Goal: Task Accomplishment & Management: Use online tool/utility

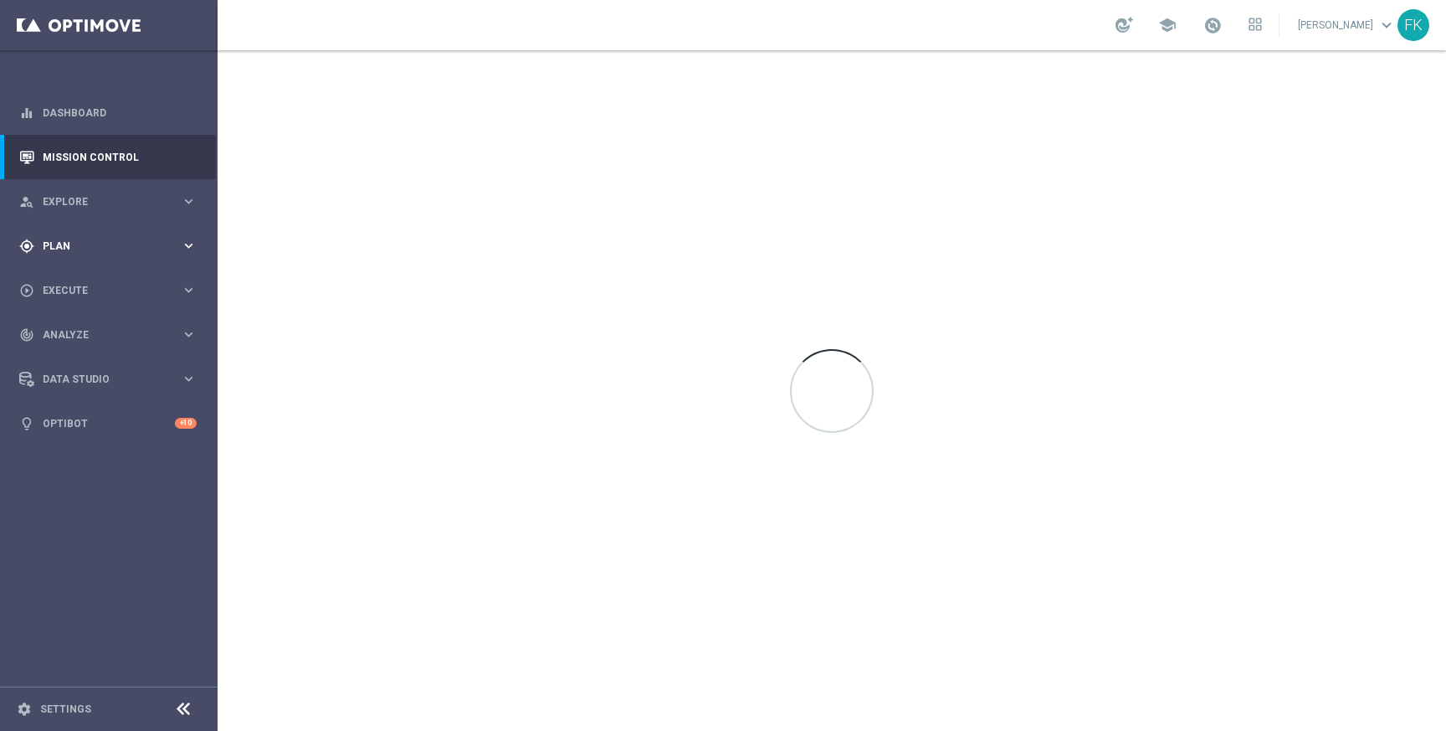
click at [115, 239] on div "gps_fixed Plan" at bounding box center [100, 246] width 162 height 15
click at [95, 213] on div "person_search Explore keyboard_arrow_right" at bounding box center [108, 201] width 216 height 44
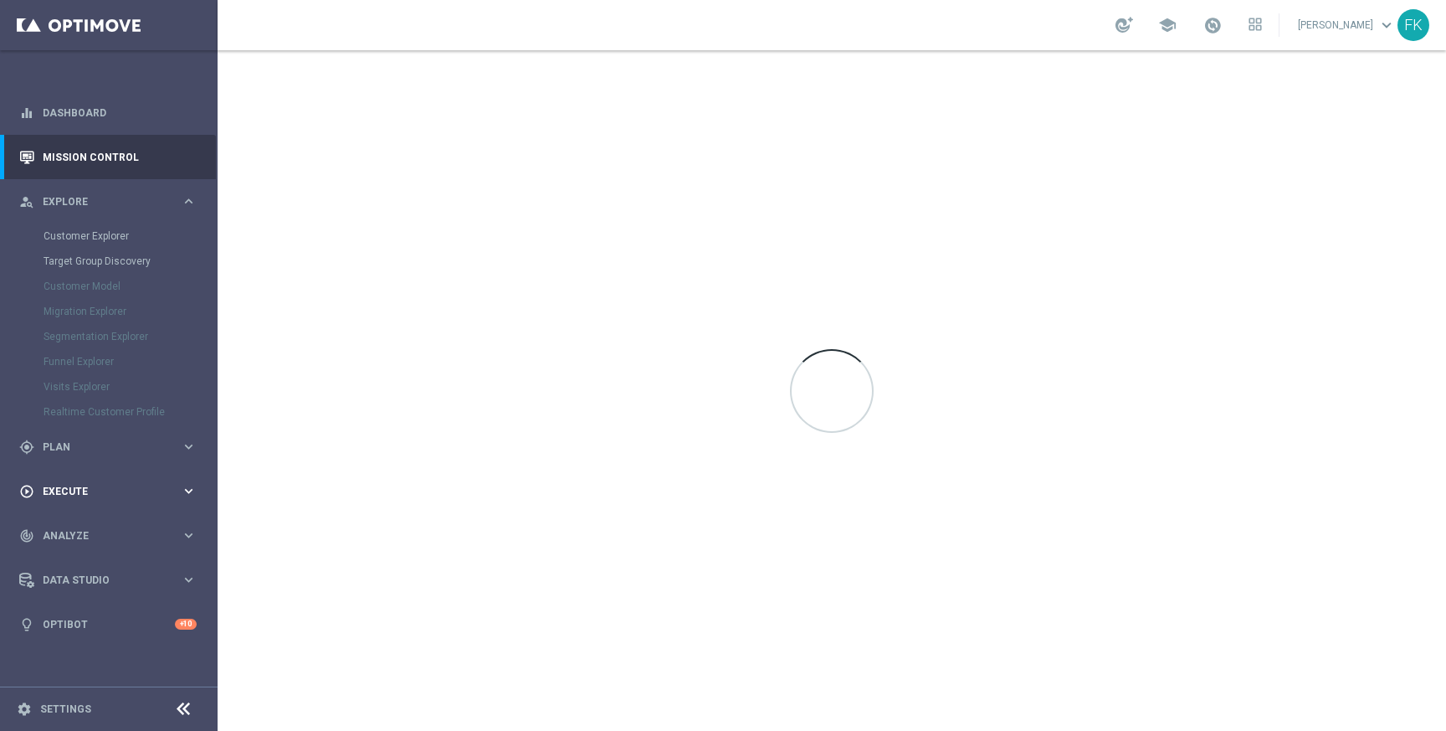
click at [91, 502] on div "play_circle_outline Execute keyboard_arrow_right" at bounding box center [108, 491] width 216 height 44
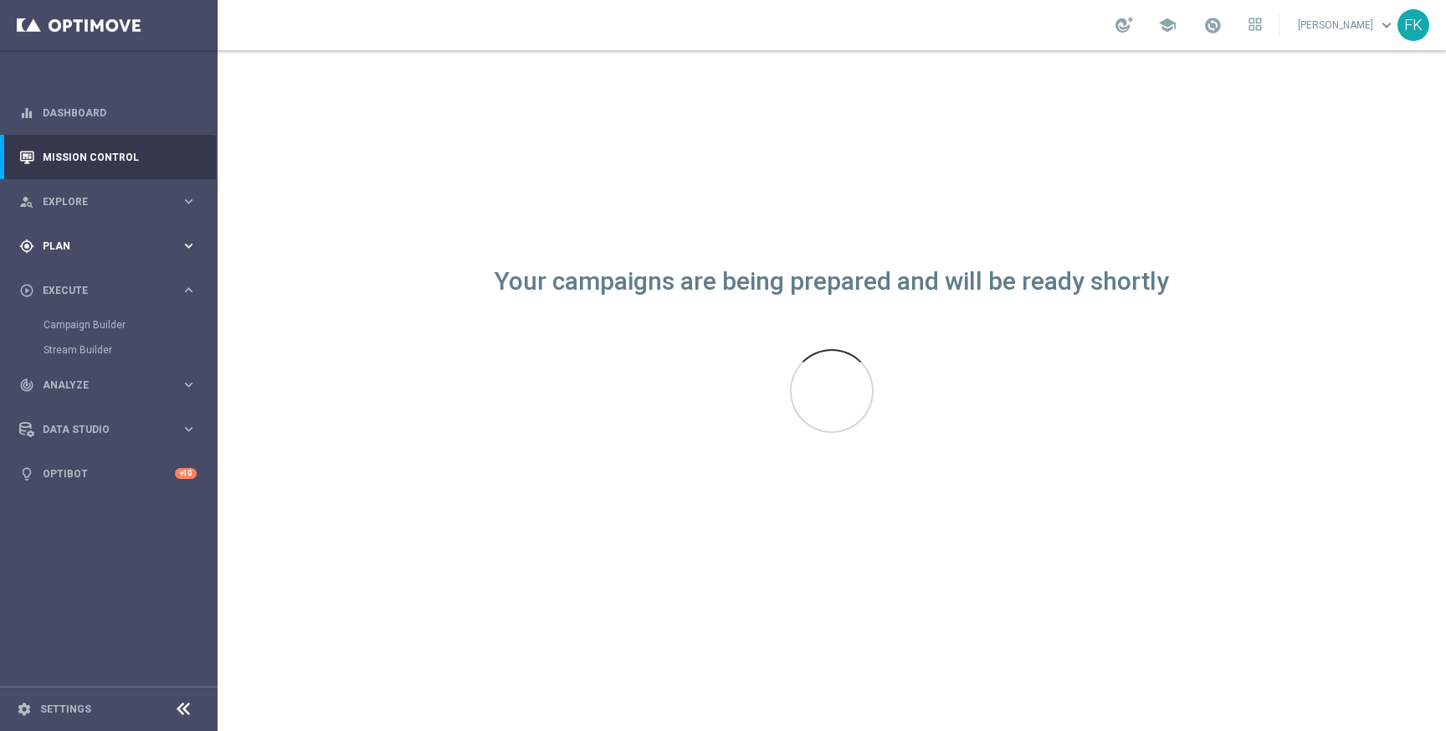
click at [82, 244] on span "Plan" at bounding box center [112, 246] width 138 height 10
click at [88, 205] on span "Explore" at bounding box center [112, 202] width 138 height 10
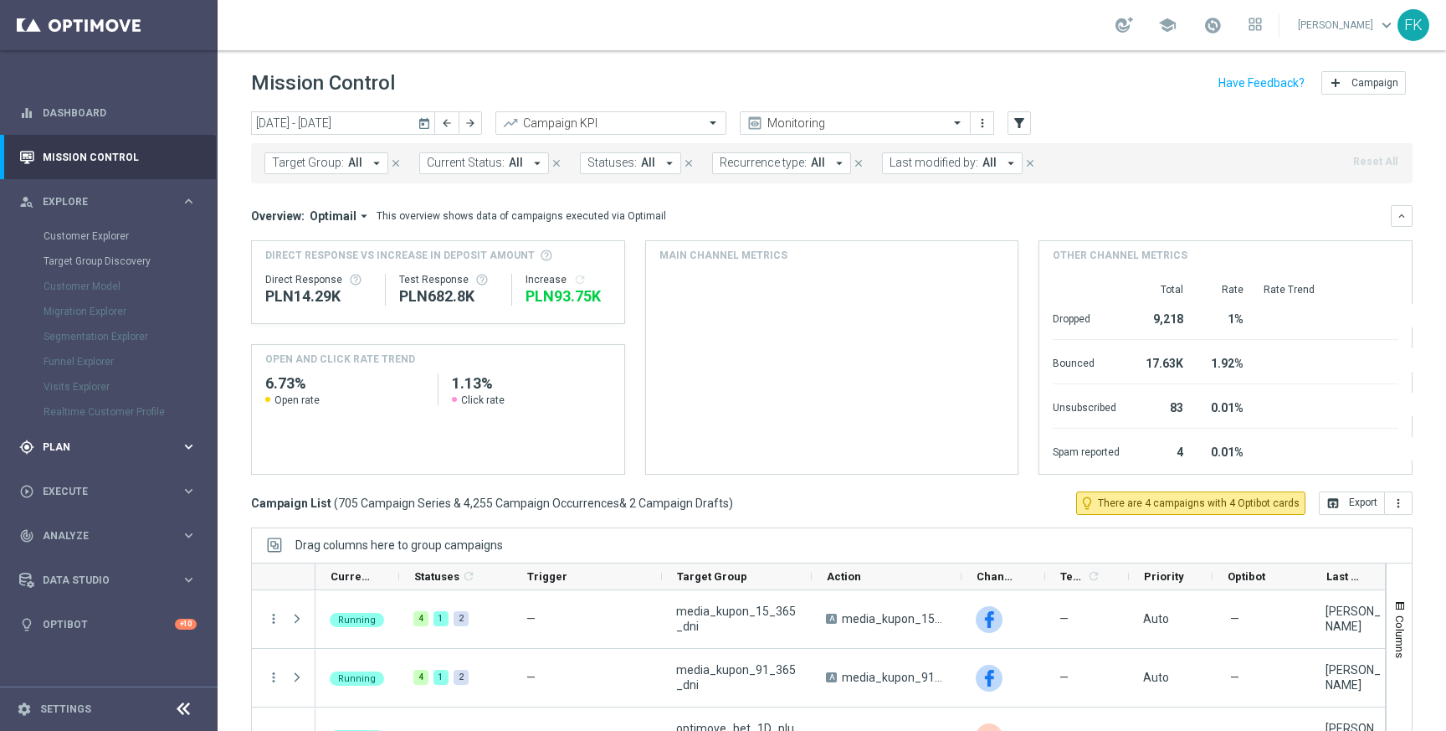
click at [88, 453] on div "gps_fixed Plan" at bounding box center [100, 446] width 162 height 15
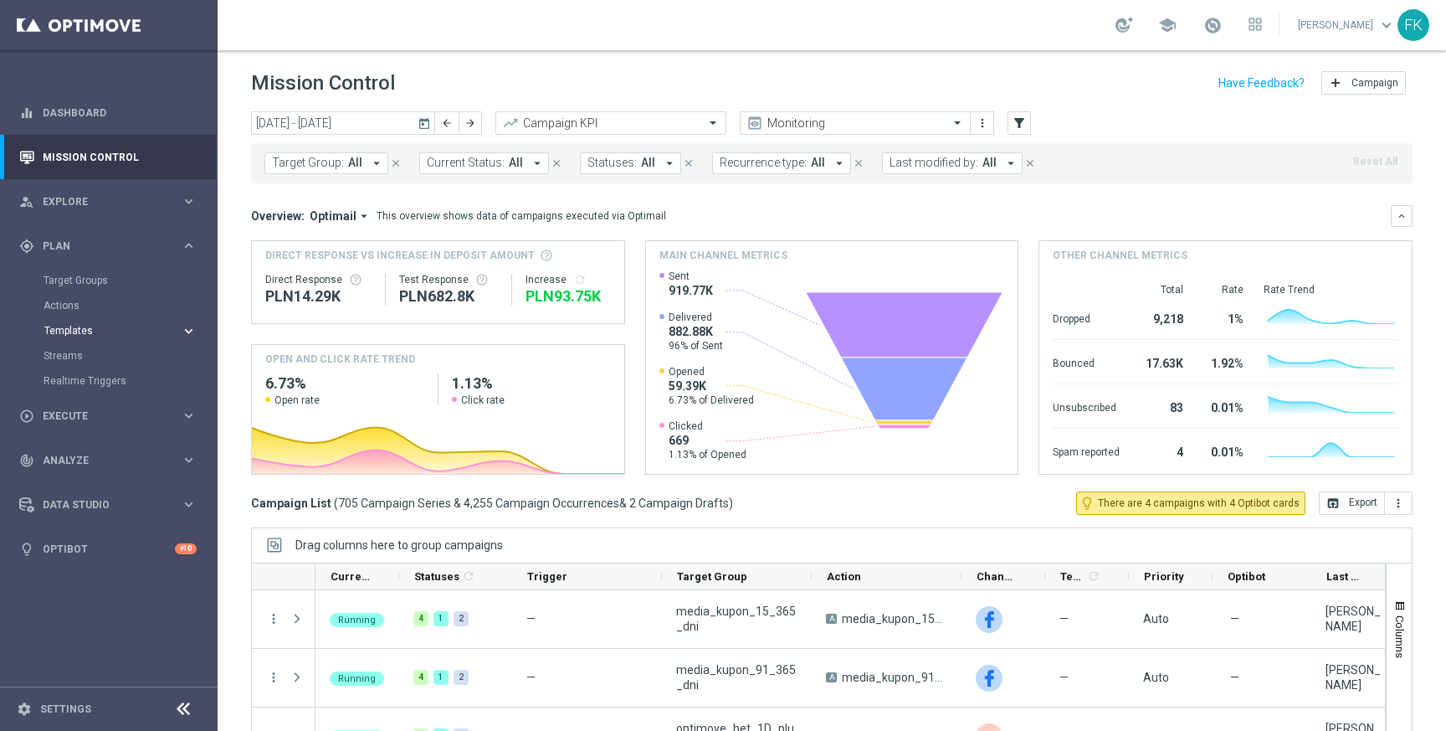
click at [90, 334] on span "Templates" at bounding box center [104, 331] width 120 height 10
click at [87, 357] on link "Optimail" at bounding box center [113, 355] width 122 height 13
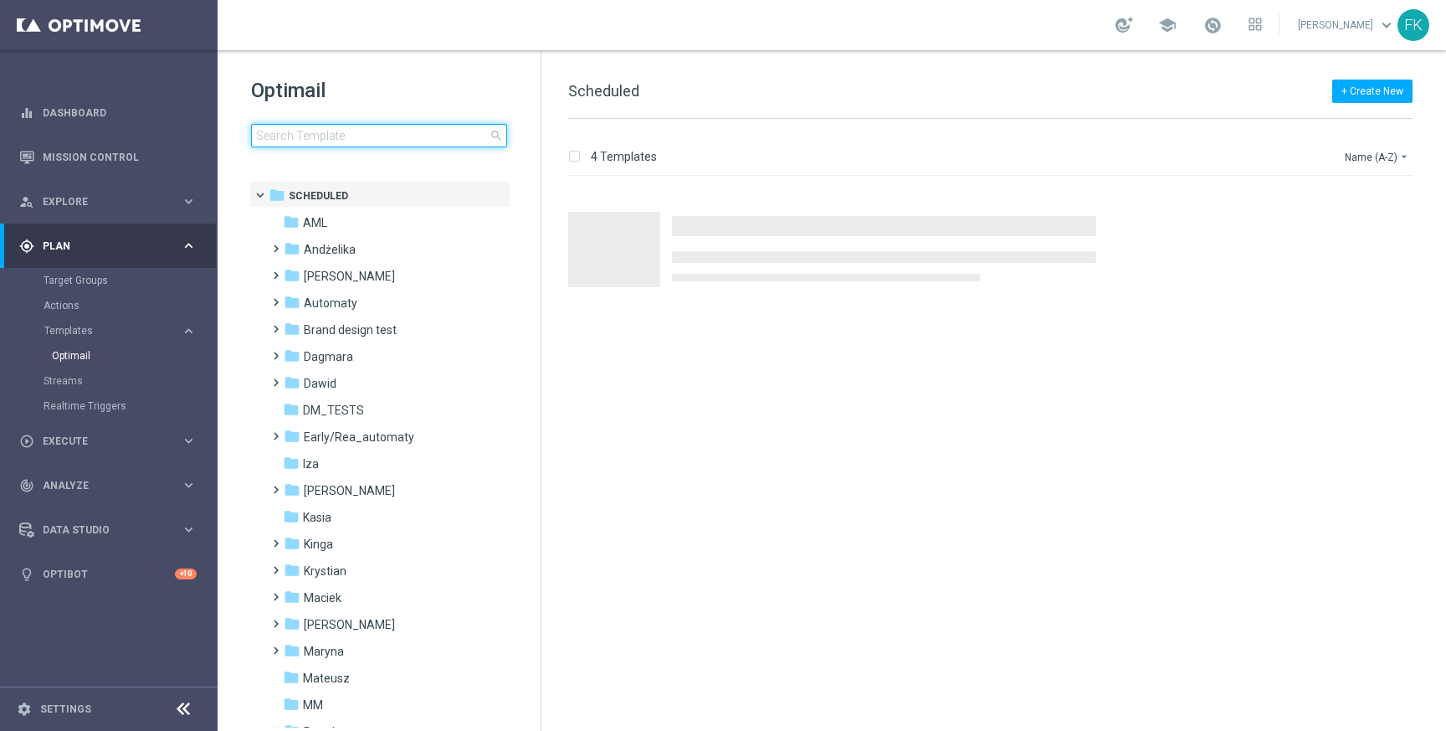
click at [361, 127] on input at bounding box center [379, 135] width 256 height 23
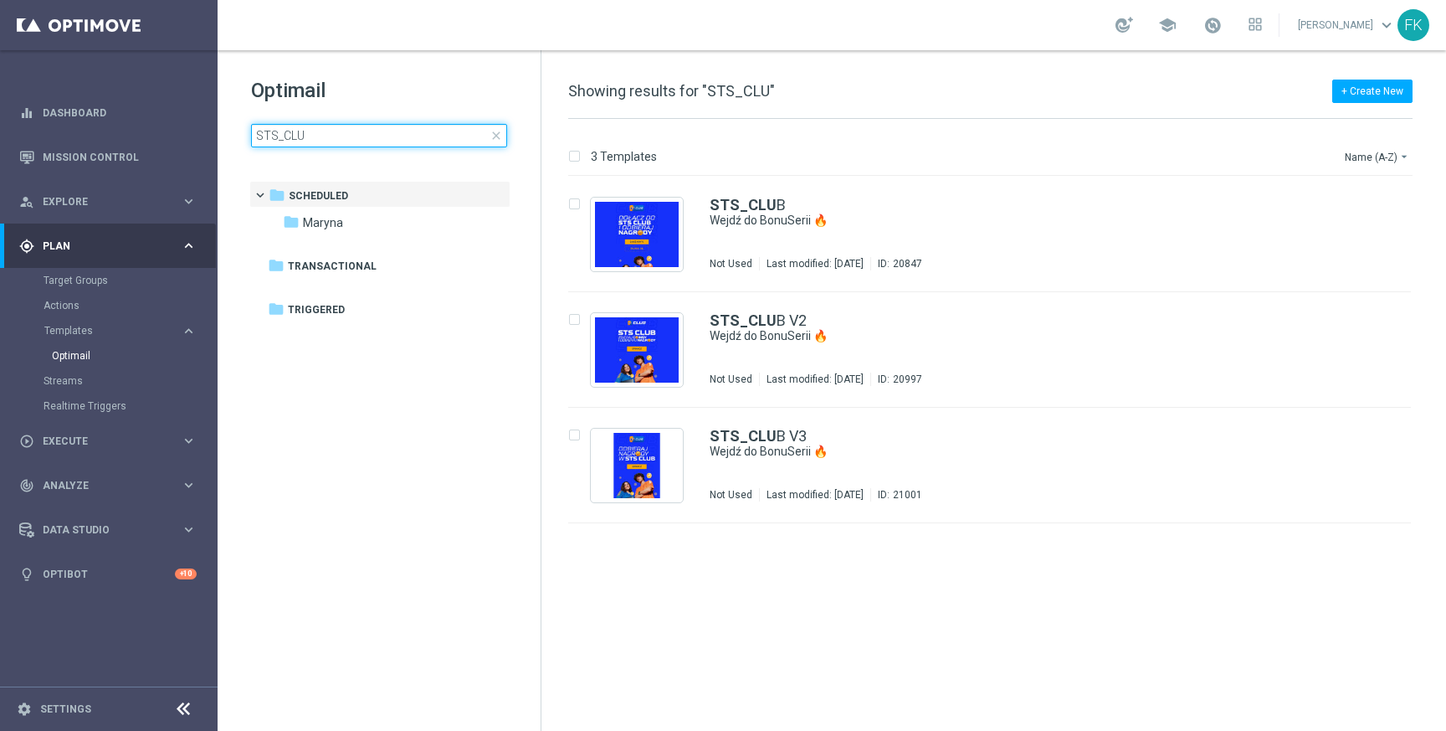
type input "STS_CLUB"
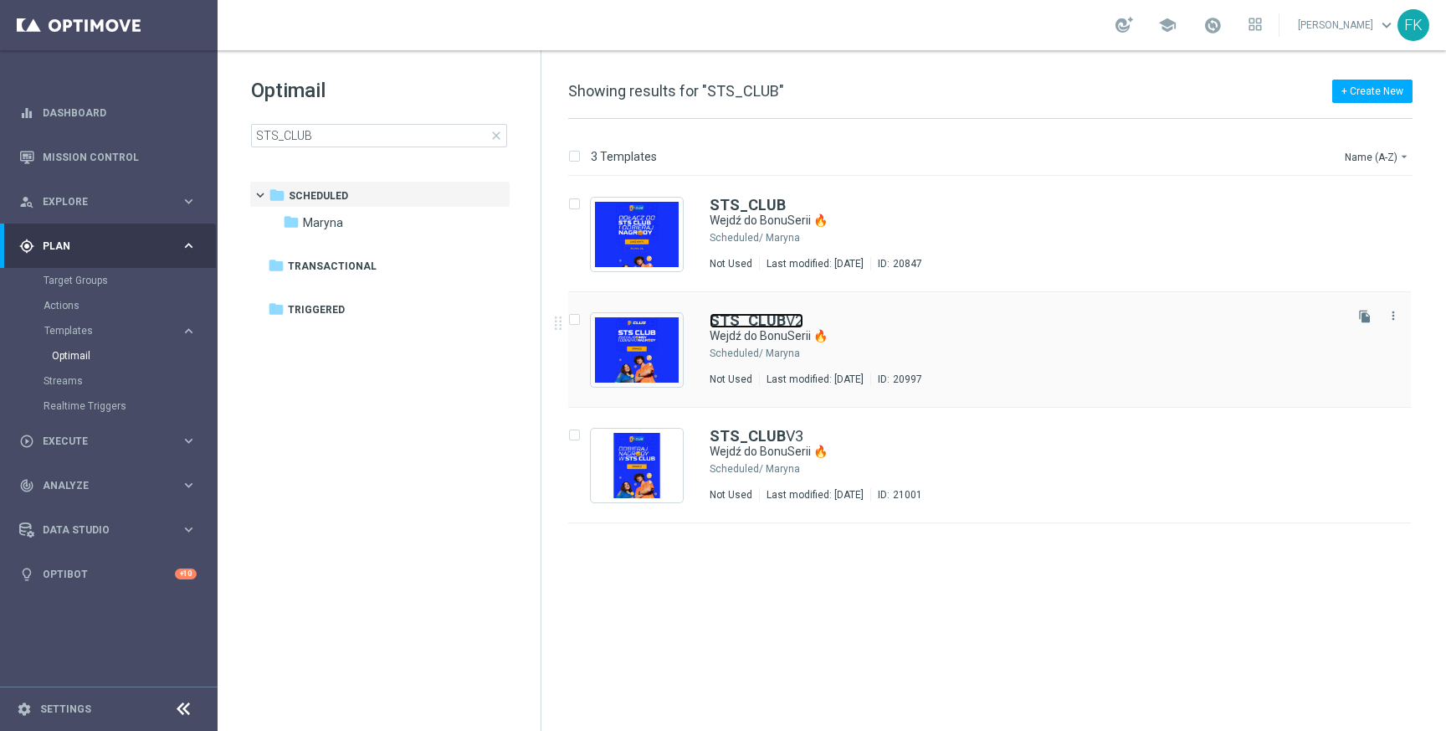
click at [752, 321] on b "STS_CLUB" at bounding box center [748, 320] width 76 height 18
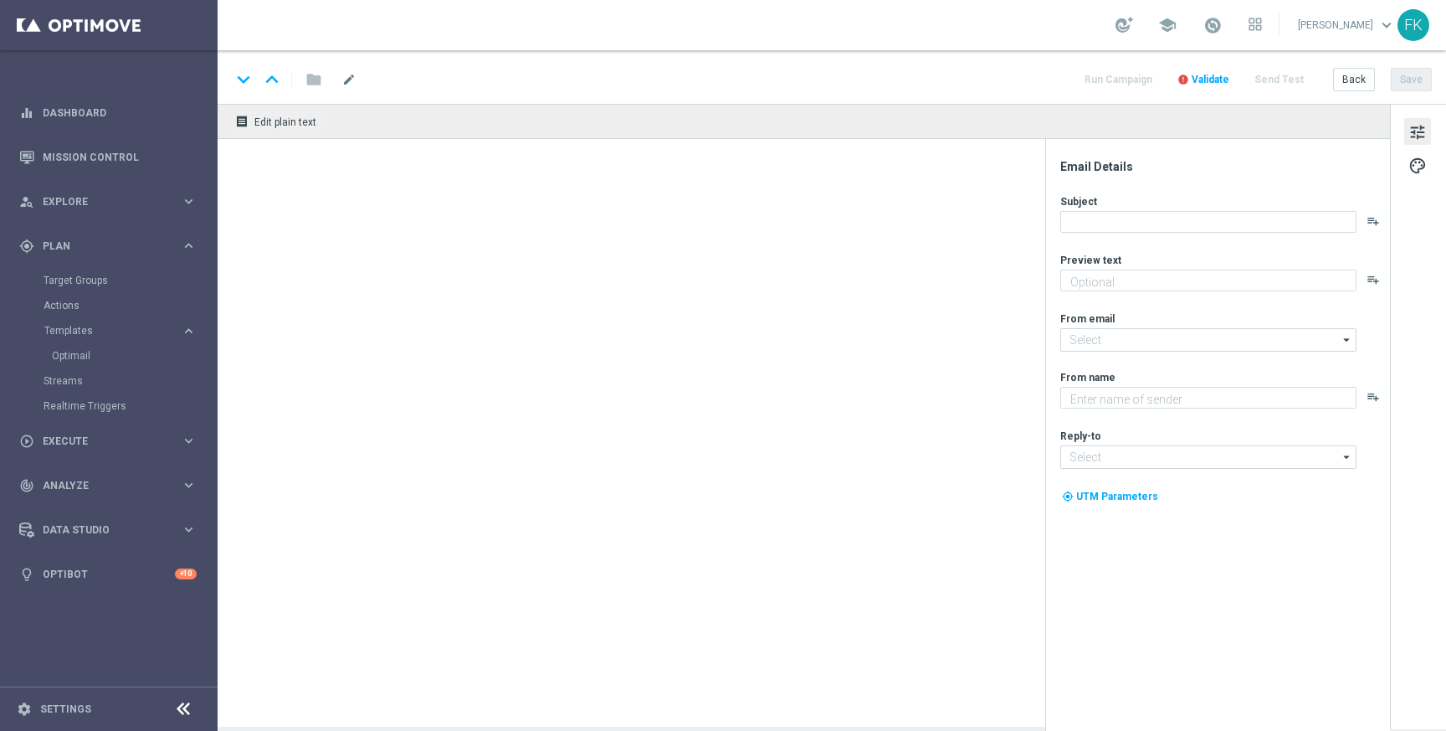
type textarea "Bonus za regularną grę w STS! 😎"
type input "[EMAIL_ADDRESS][DOMAIN_NAME]"
type textarea "STS"
type input "[EMAIL_ADDRESS][DOMAIN_NAME]"
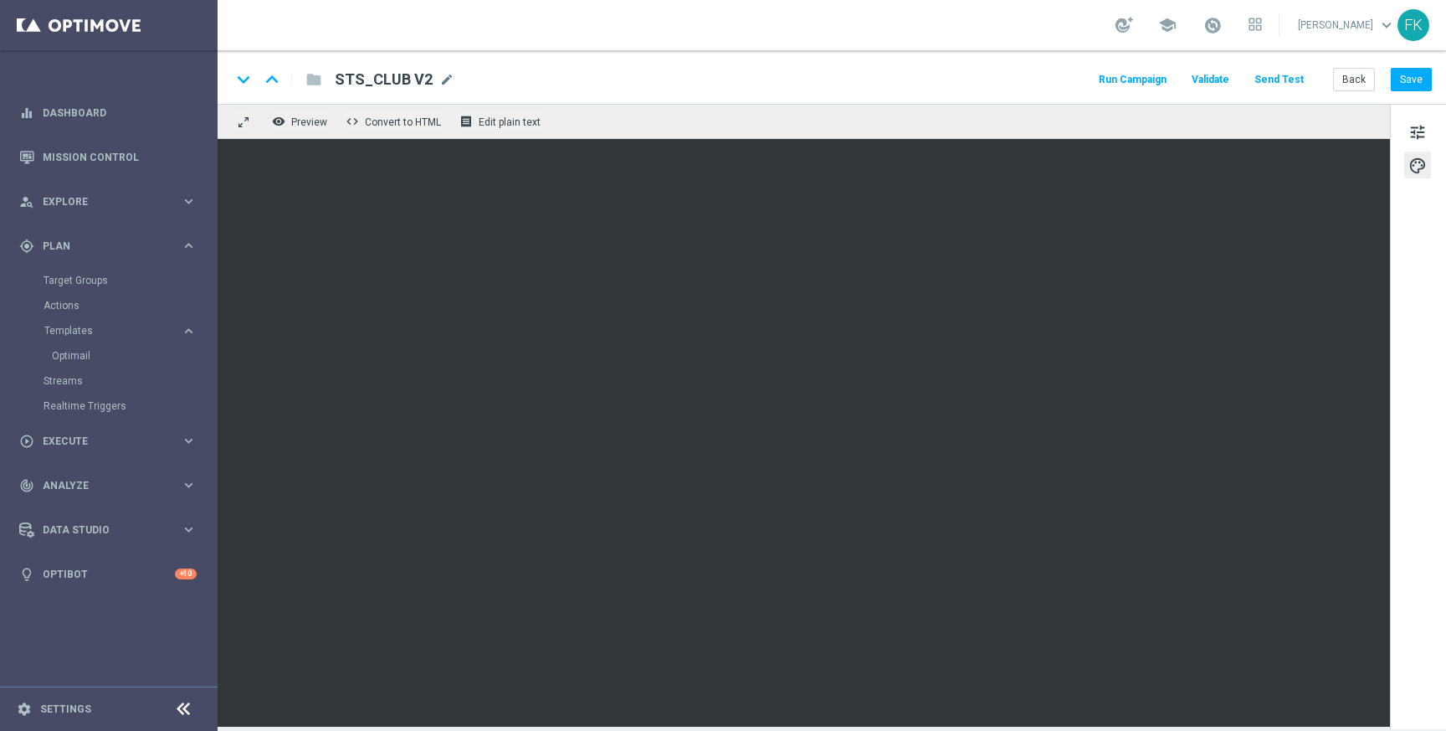
click at [1294, 70] on button "Send Test" at bounding box center [1279, 80] width 54 height 23
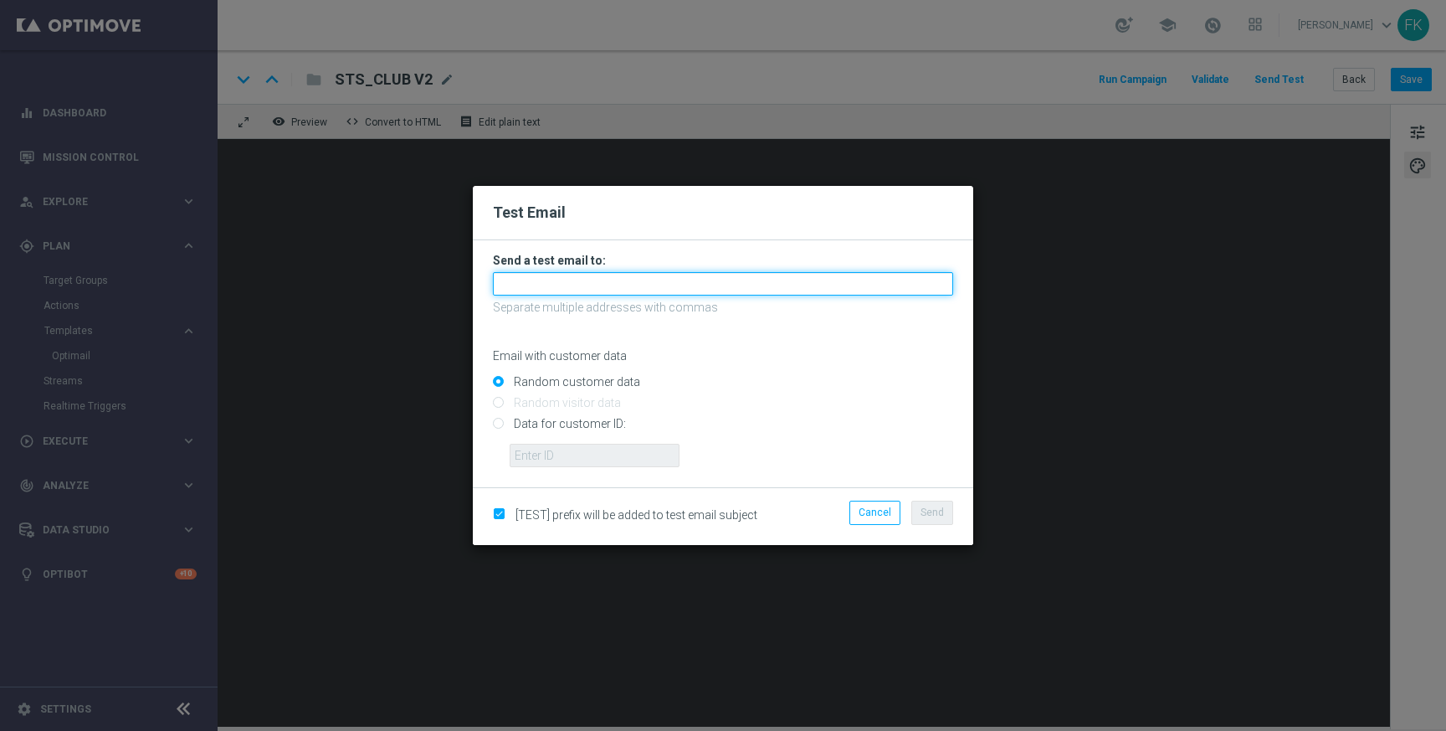
click at [767, 286] on input "text" at bounding box center [723, 283] width 460 height 23
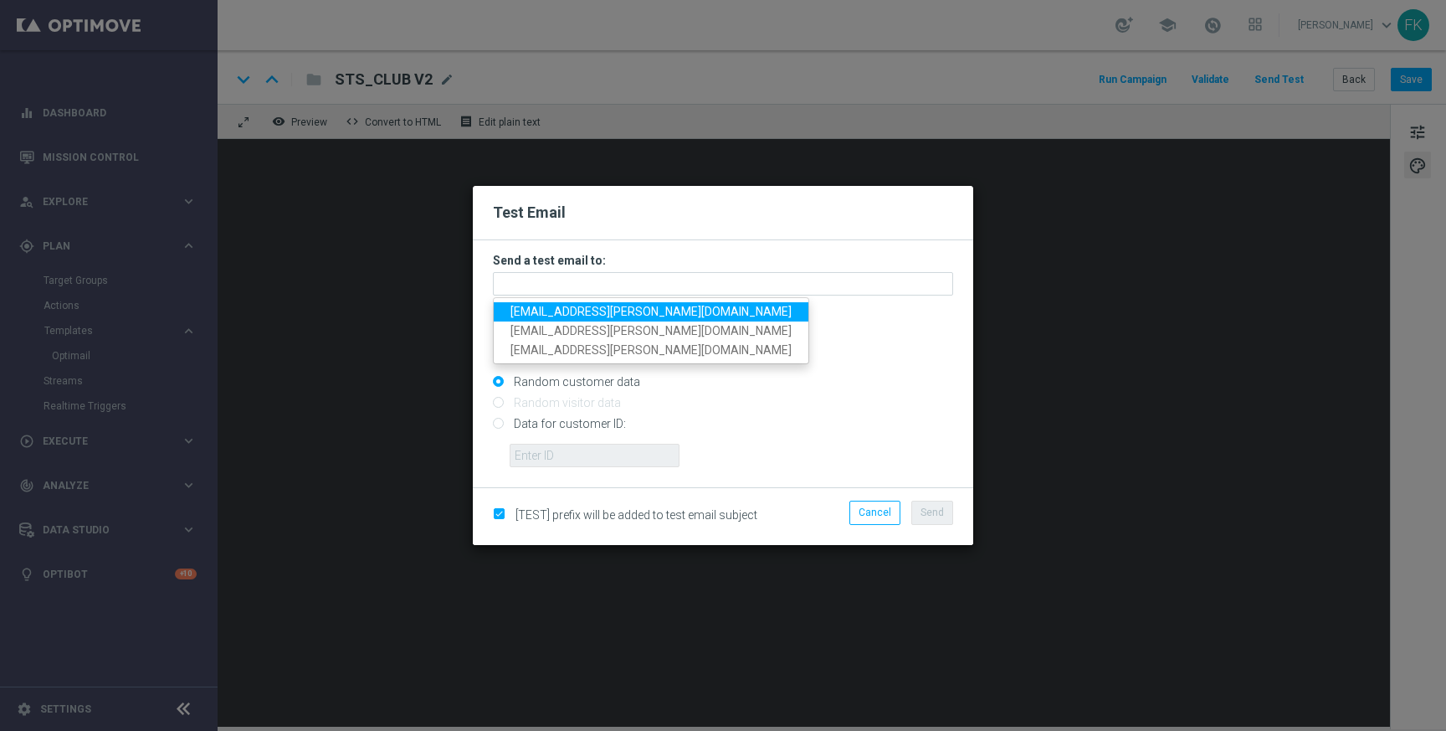
click at [559, 314] on span "[EMAIL_ADDRESS][PERSON_NAME][DOMAIN_NAME]" at bounding box center [651, 311] width 281 height 13
type input "[EMAIL_ADDRESS][PERSON_NAME][DOMAIN_NAME]"
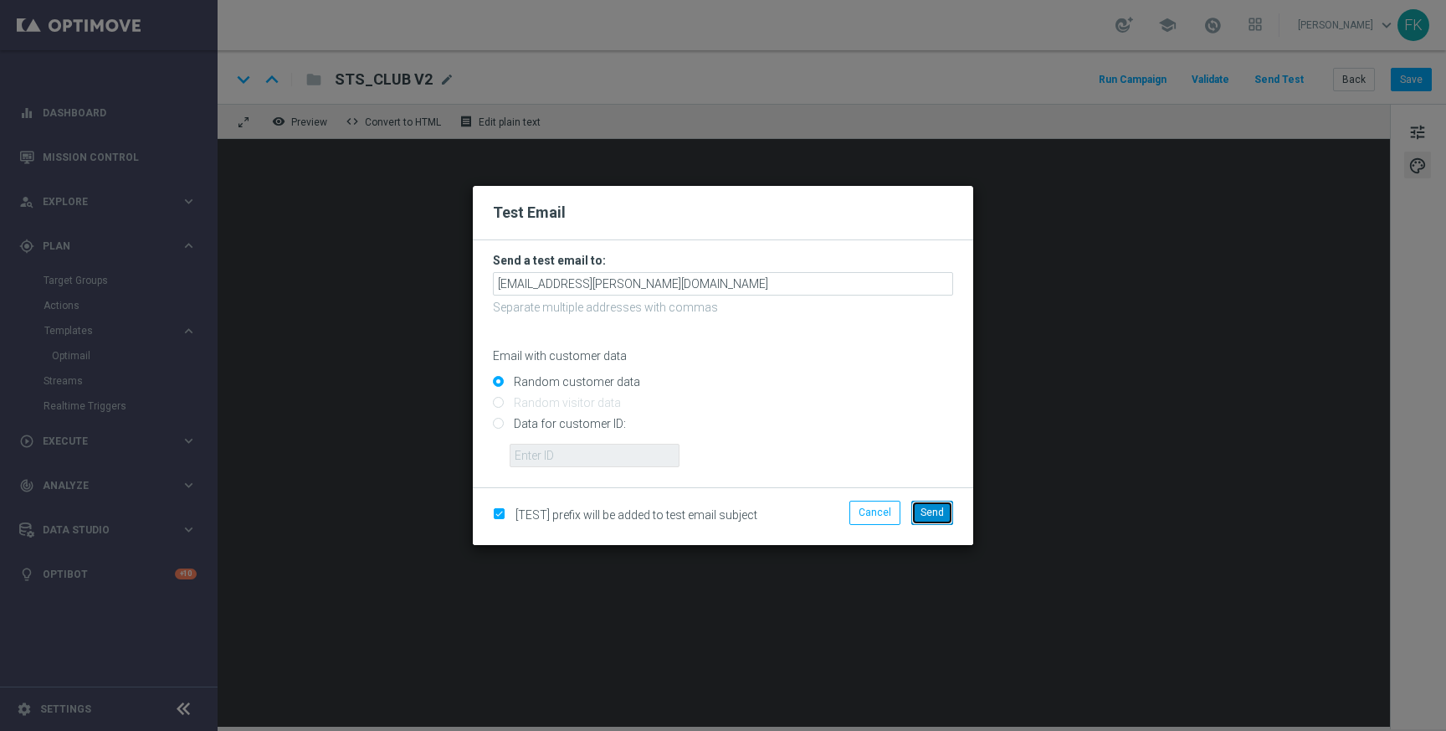
click at [945, 508] on button "Send" at bounding box center [932, 511] width 42 height 23
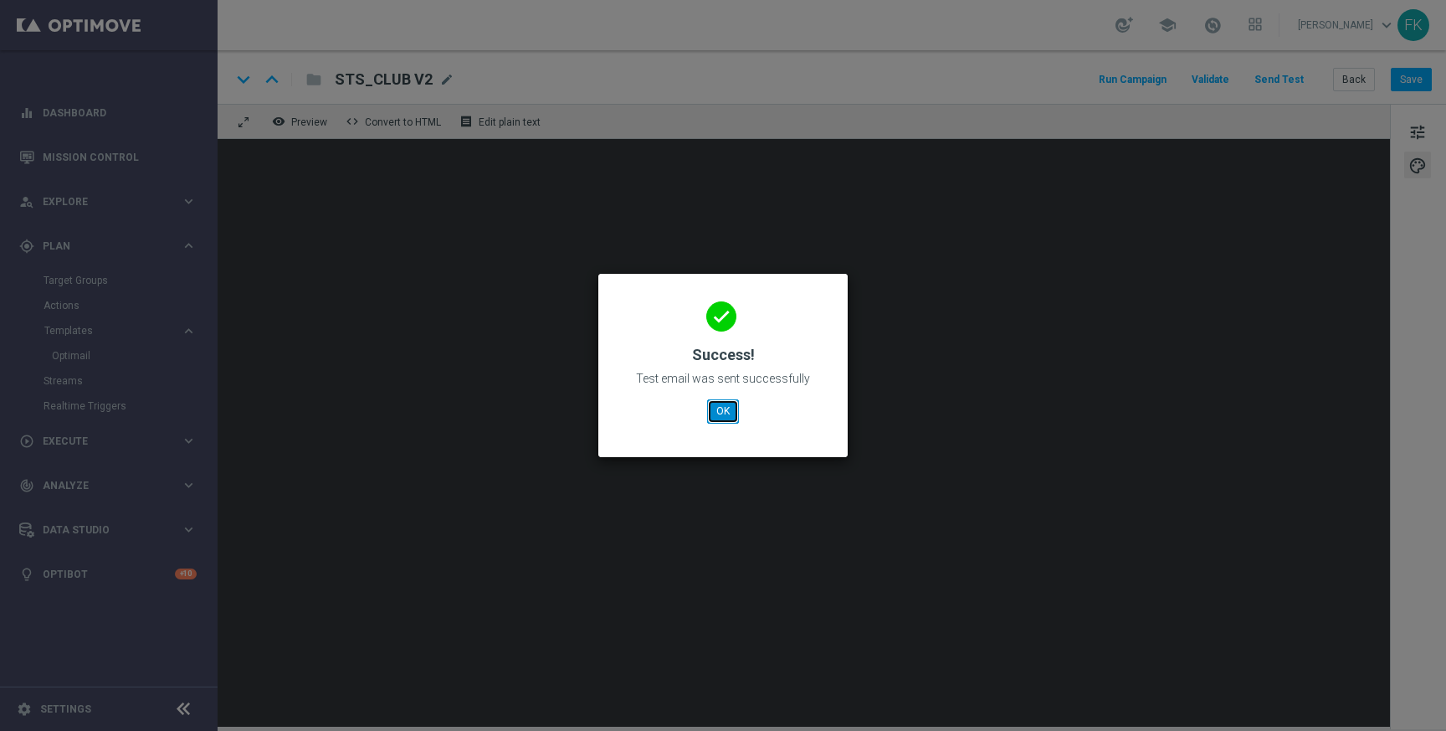
click at [722, 409] on button "OK" at bounding box center [723, 410] width 32 height 23
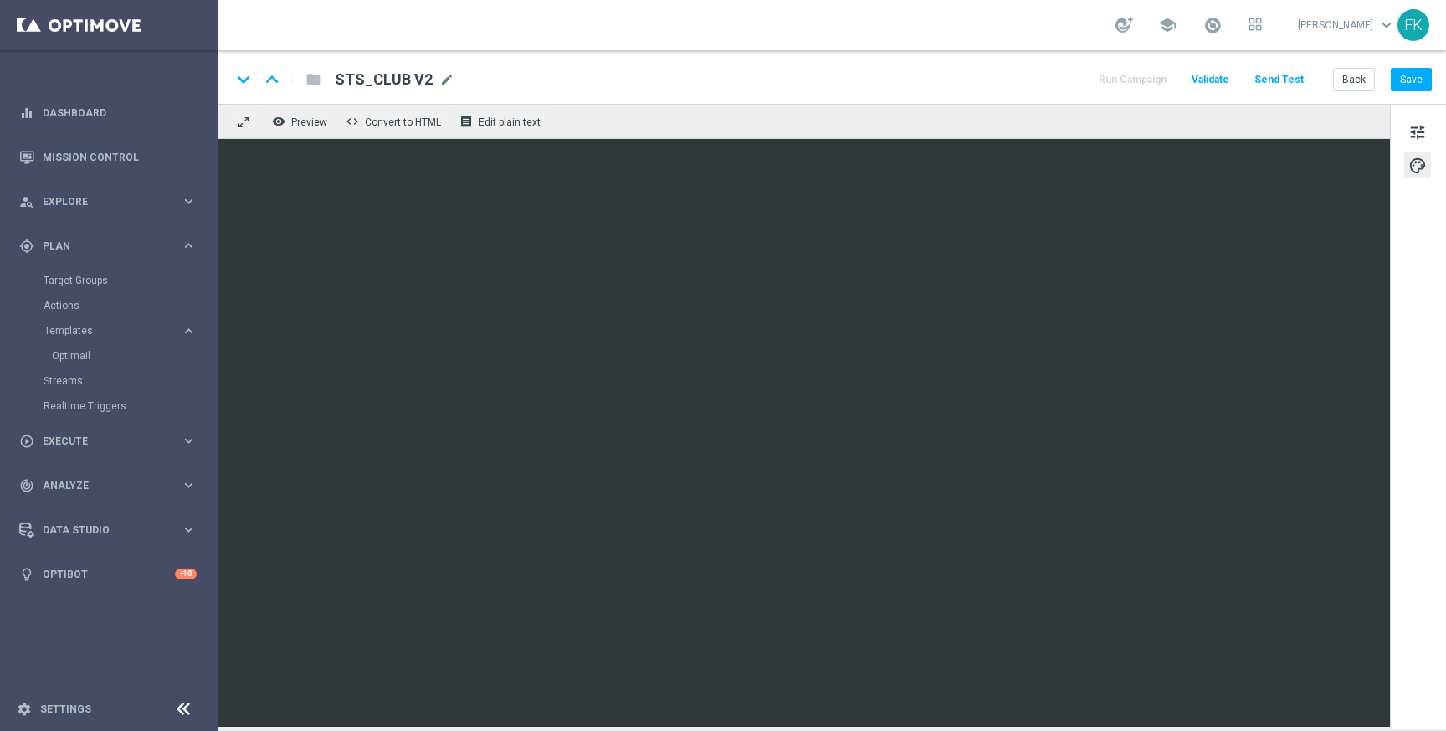
click at [1286, 75] on button "Send Test" at bounding box center [1279, 80] width 54 height 23
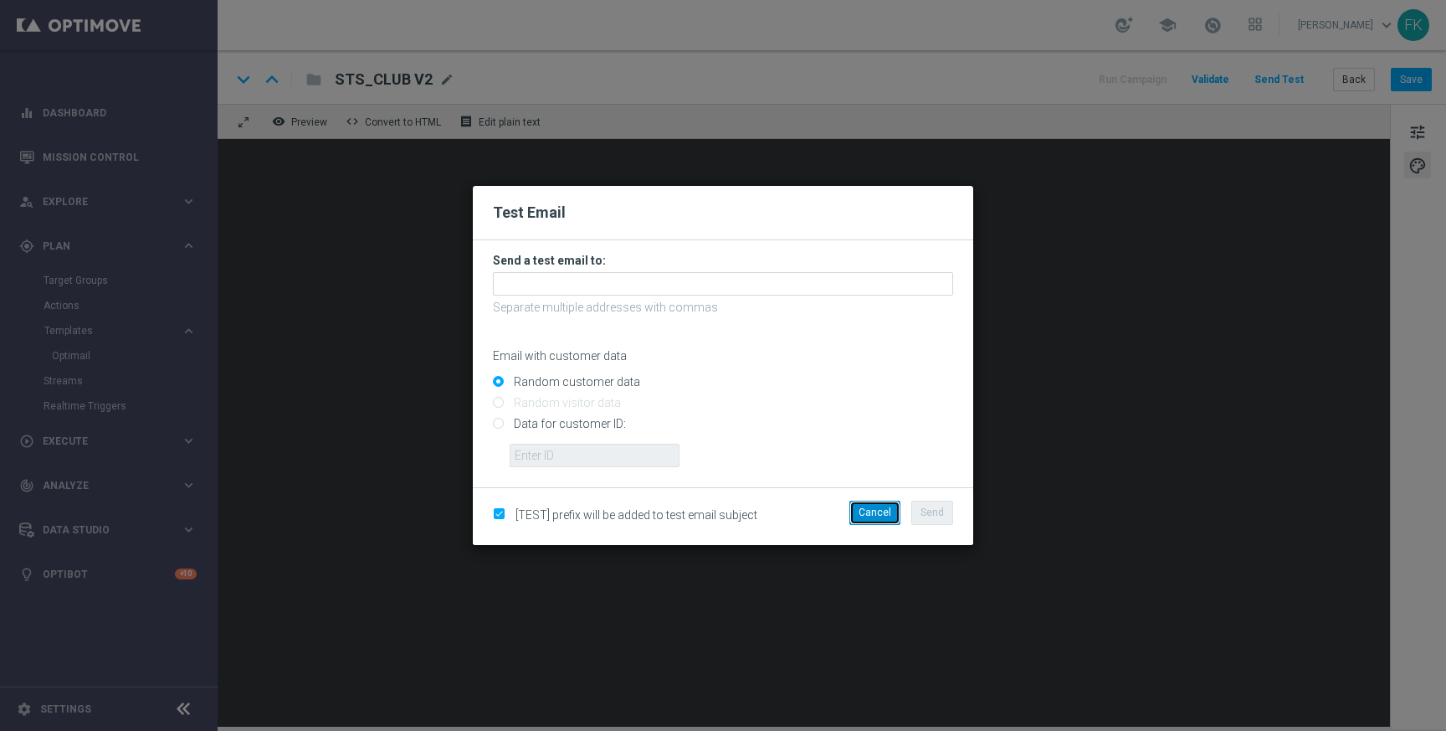
click at [874, 514] on button "Cancel" at bounding box center [874, 511] width 51 height 23
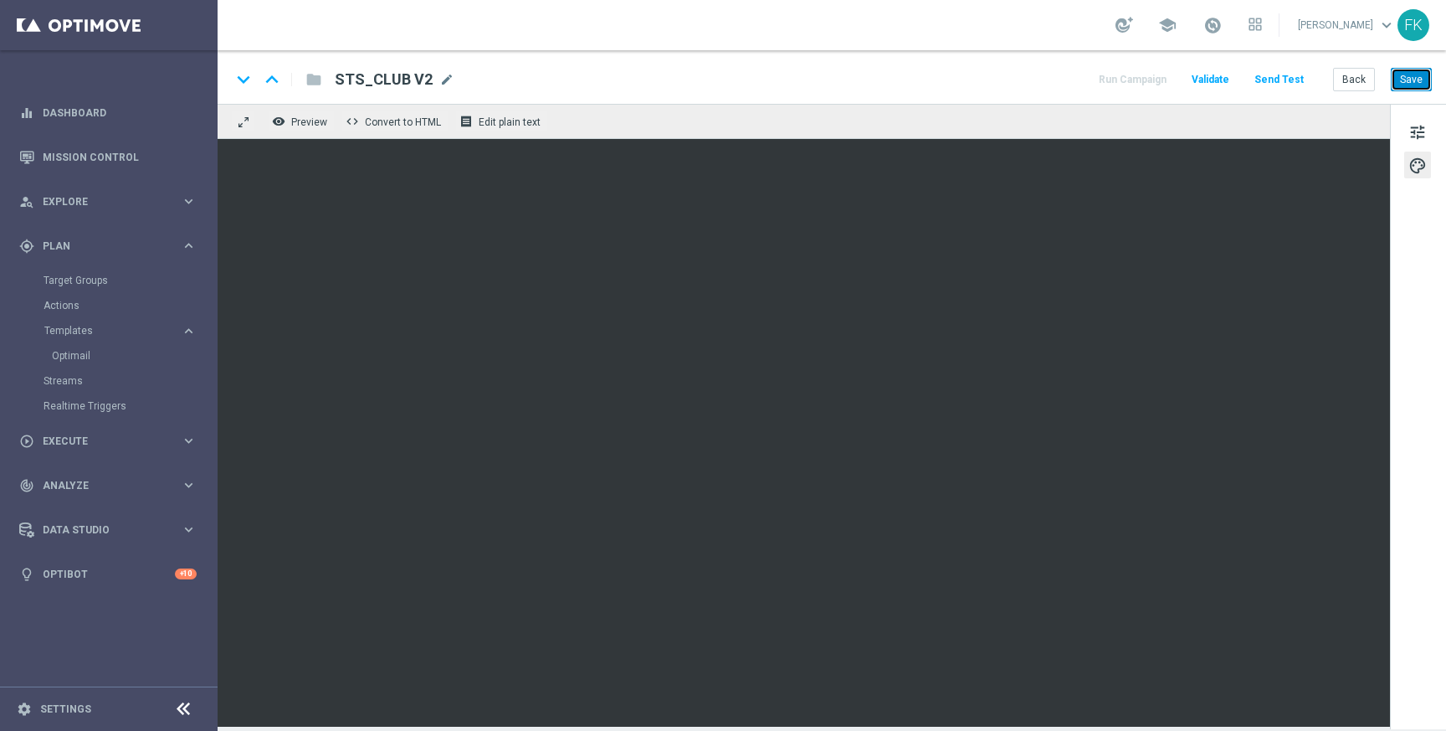
click at [1411, 75] on button "Save" at bounding box center [1411, 79] width 41 height 23
click at [1285, 82] on button "Send Test" at bounding box center [1279, 80] width 54 height 23
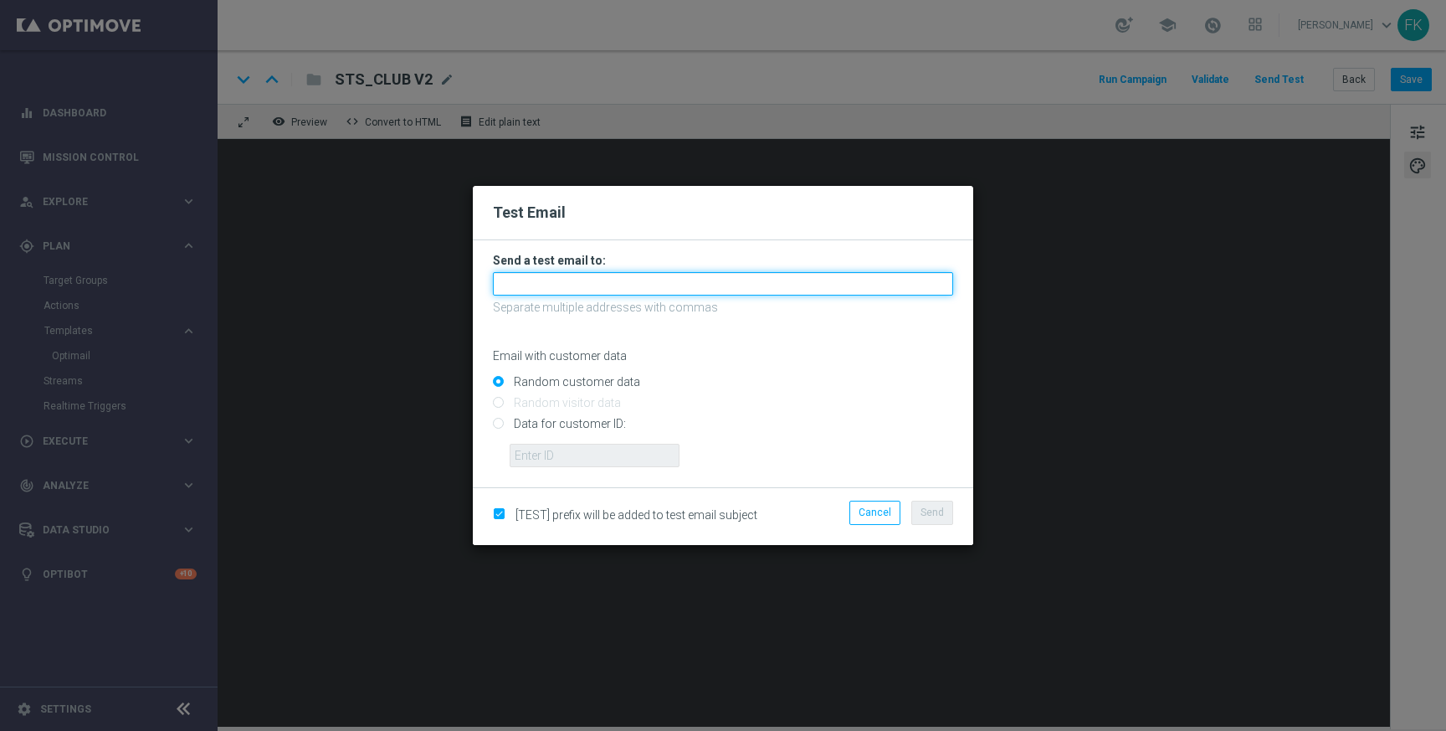
click at [763, 289] on input "text" at bounding box center [723, 283] width 460 height 23
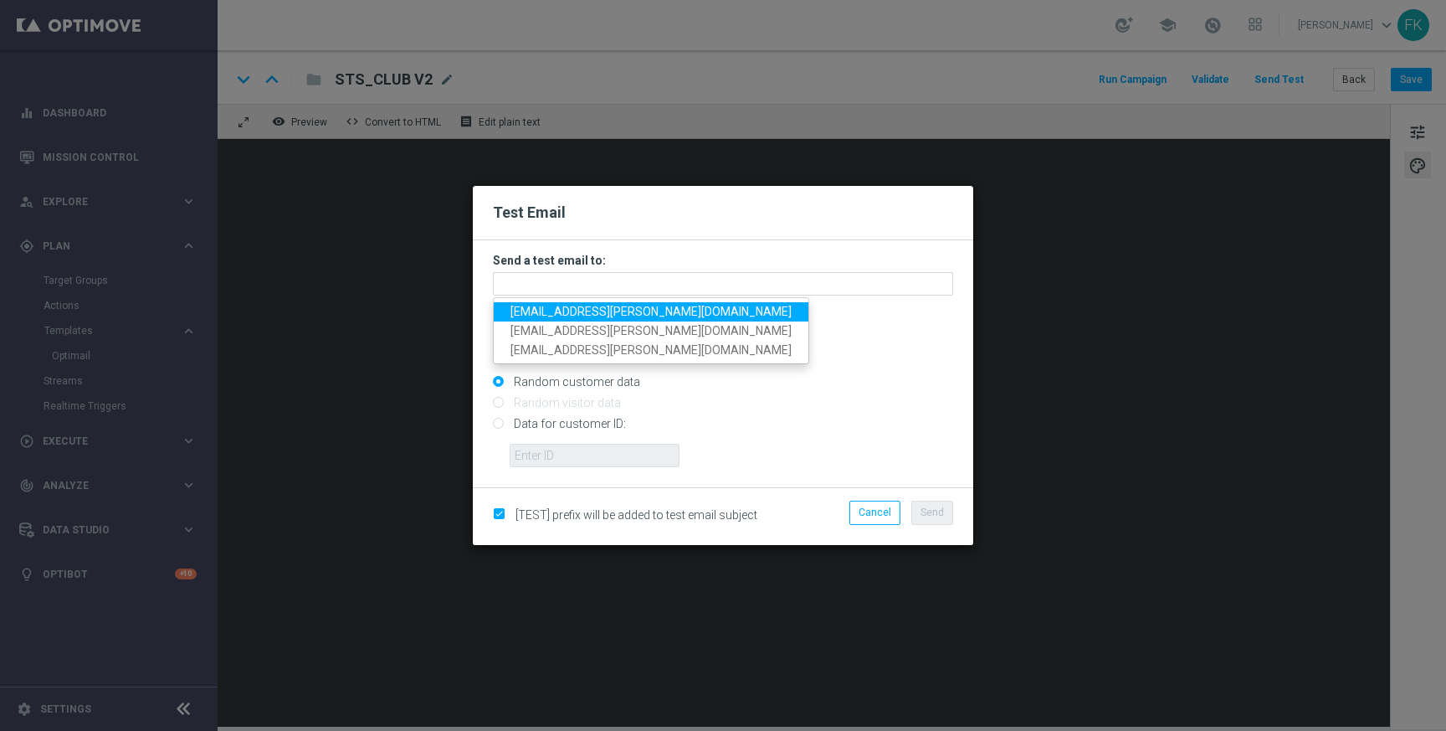
click at [589, 311] on span "[EMAIL_ADDRESS][PERSON_NAME][DOMAIN_NAME]" at bounding box center [651, 311] width 281 height 13
type input "[EMAIL_ADDRESS][PERSON_NAME][DOMAIN_NAME]"
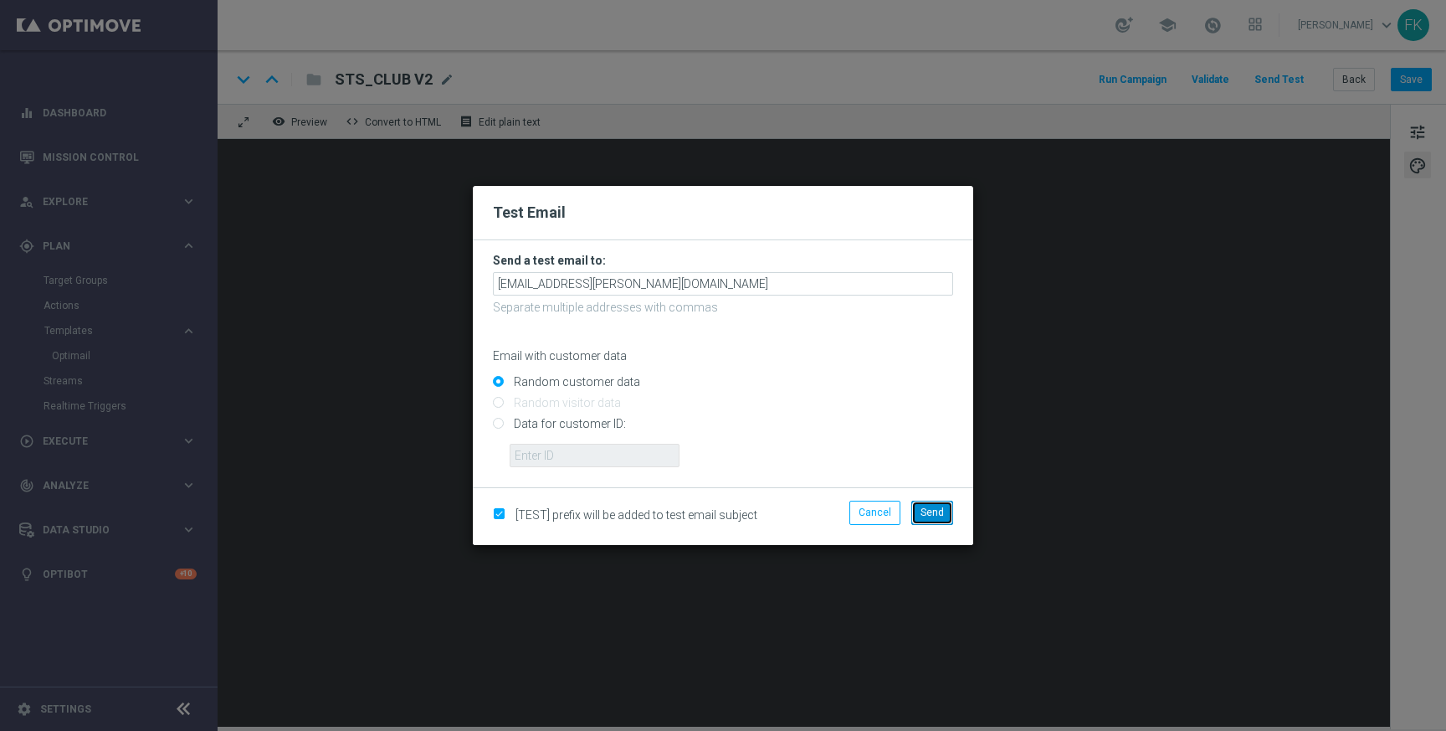
click at [921, 502] on button "Send" at bounding box center [932, 511] width 42 height 23
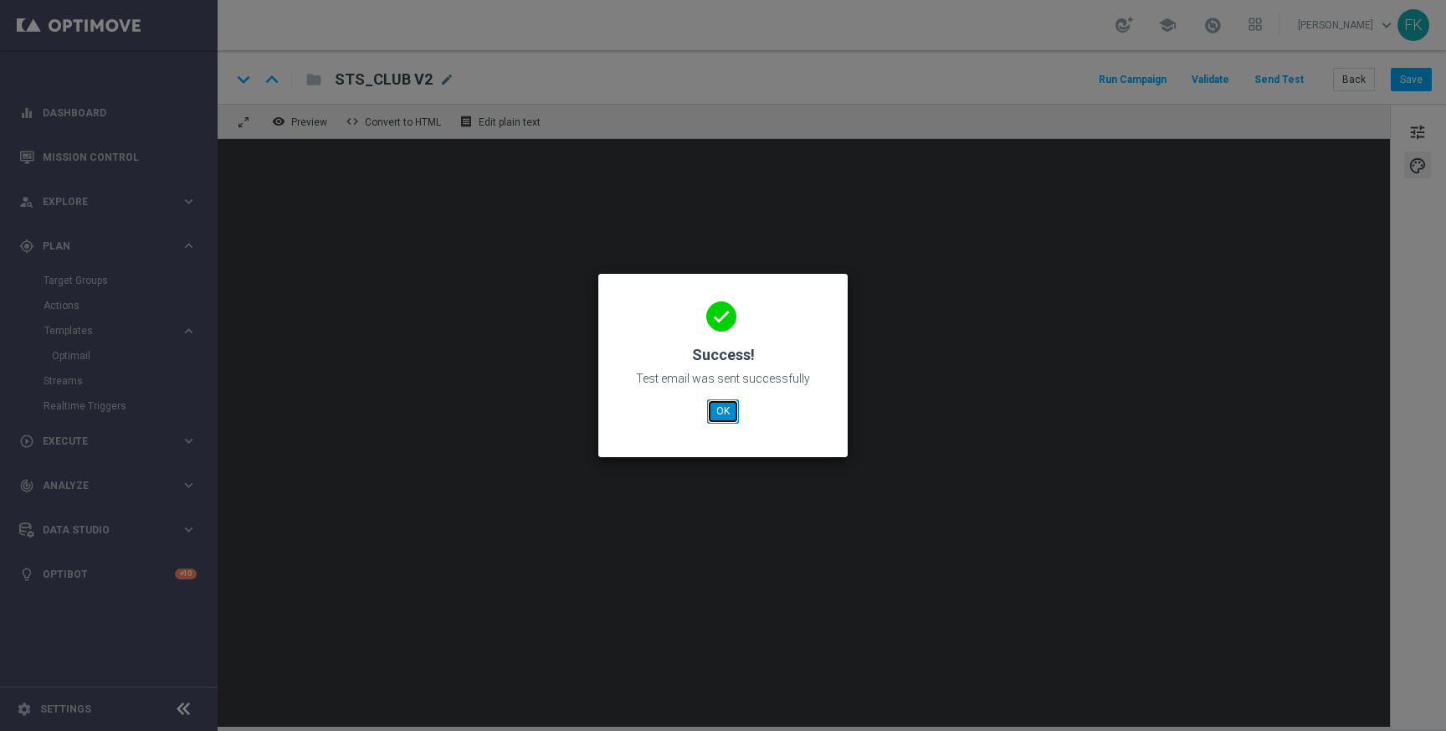
click at [727, 417] on button "OK" at bounding box center [723, 410] width 32 height 23
